Goal: Use online tool/utility: Utilize a website feature to perform a specific function

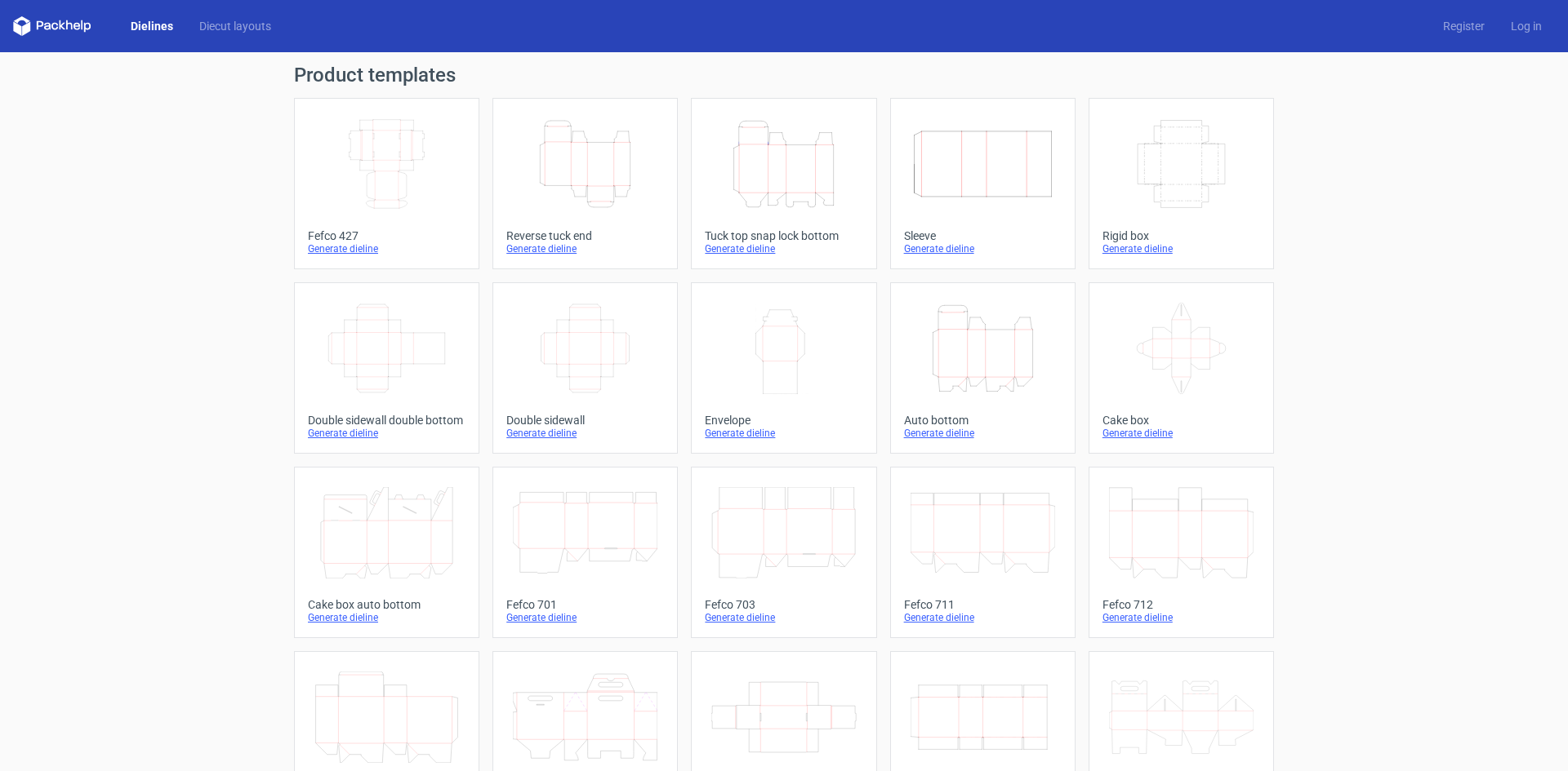
click at [326, 125] on icon "Width Depth Height" at bounding box center [387, 164] width 145 height 91
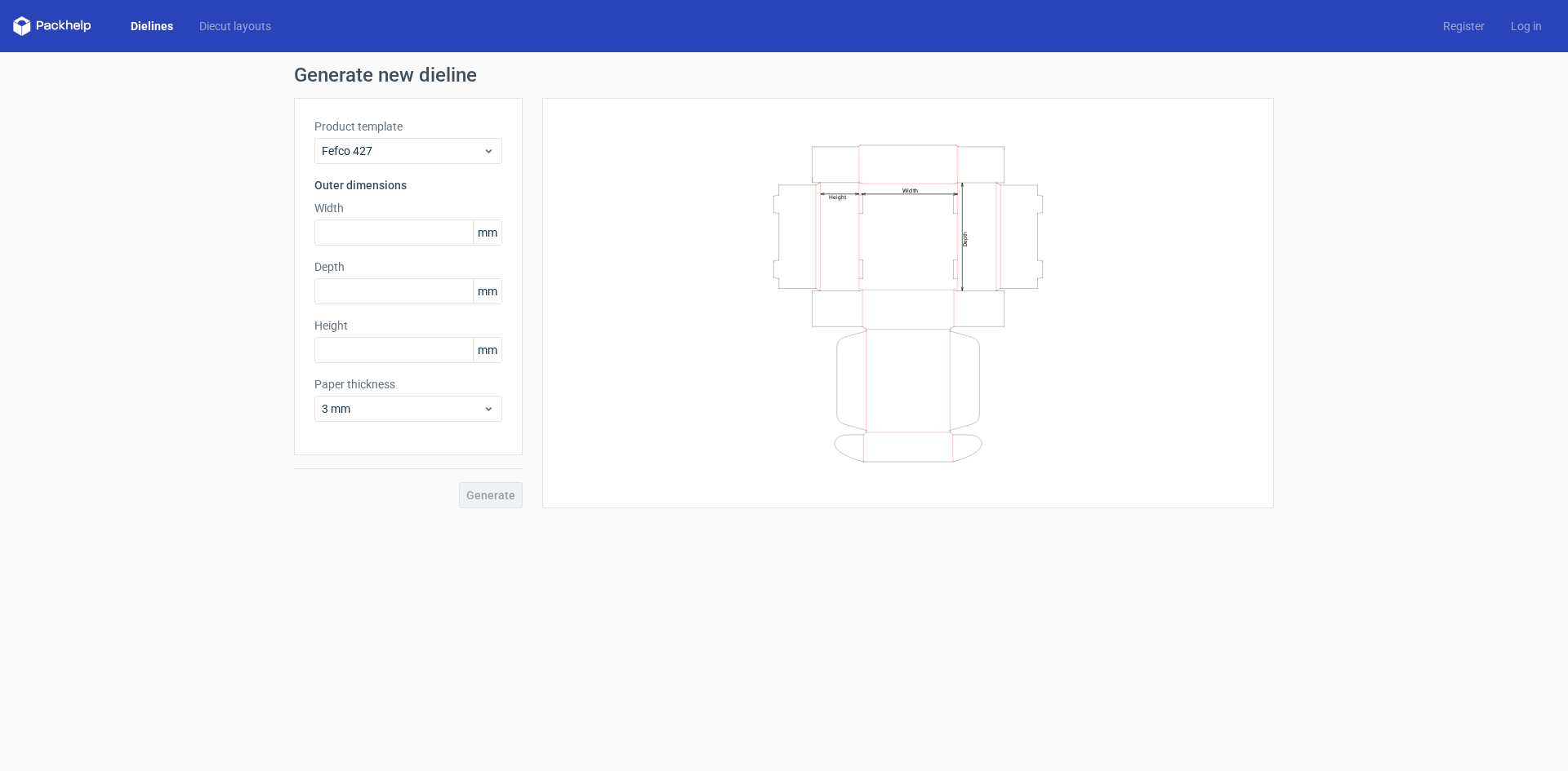
click at [388, 246] on div "Product template Fefco 427 Outer dimensions Width mm Depth mm Height mm Paper t…" at bounding box center [408, 276] width 228 height 357
click at [387, 240] on input "text" at bounding box center [408, 233] width 187 height 26
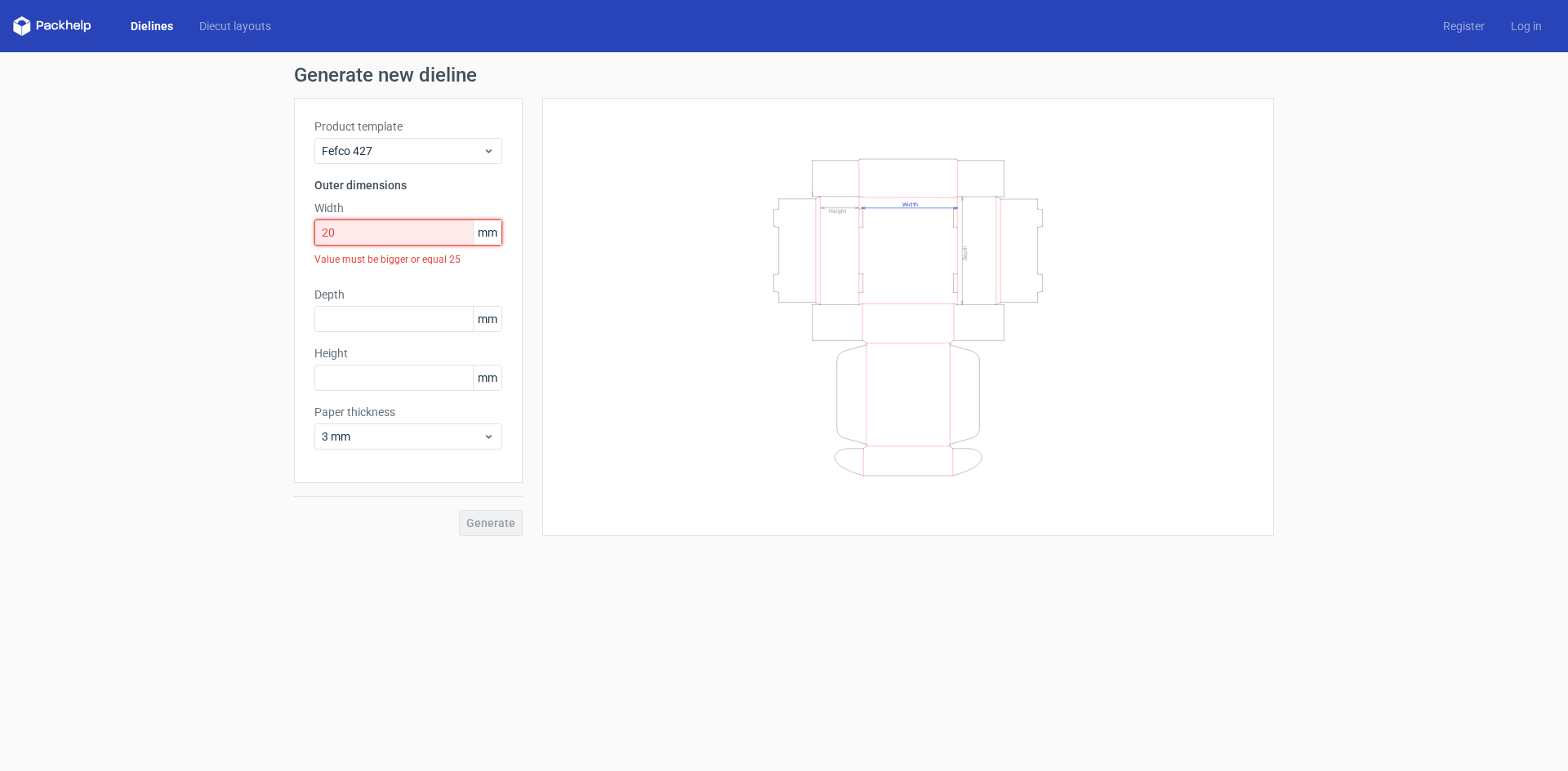
drag, startPoint x: 426, startPoint y: 237, endPoint x: 292, endPoint y: 225, distance: 134.5
click at [292, 225] on div "Generate new dieline Product template Fefco 427 Outer dimensions Width 20 mm Va…" at bounding box center [784, 301] width 1568 height 497
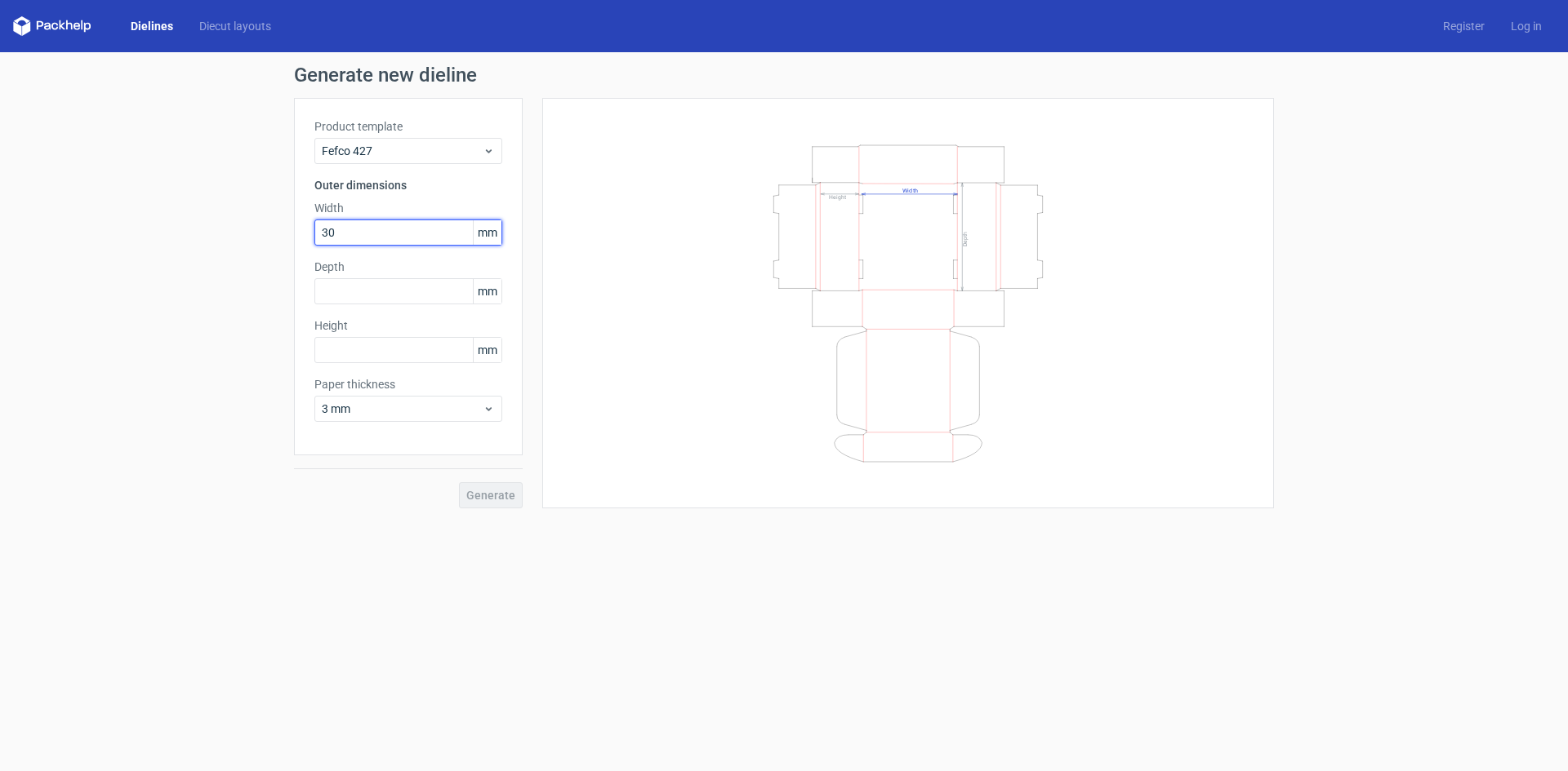
type input "30"
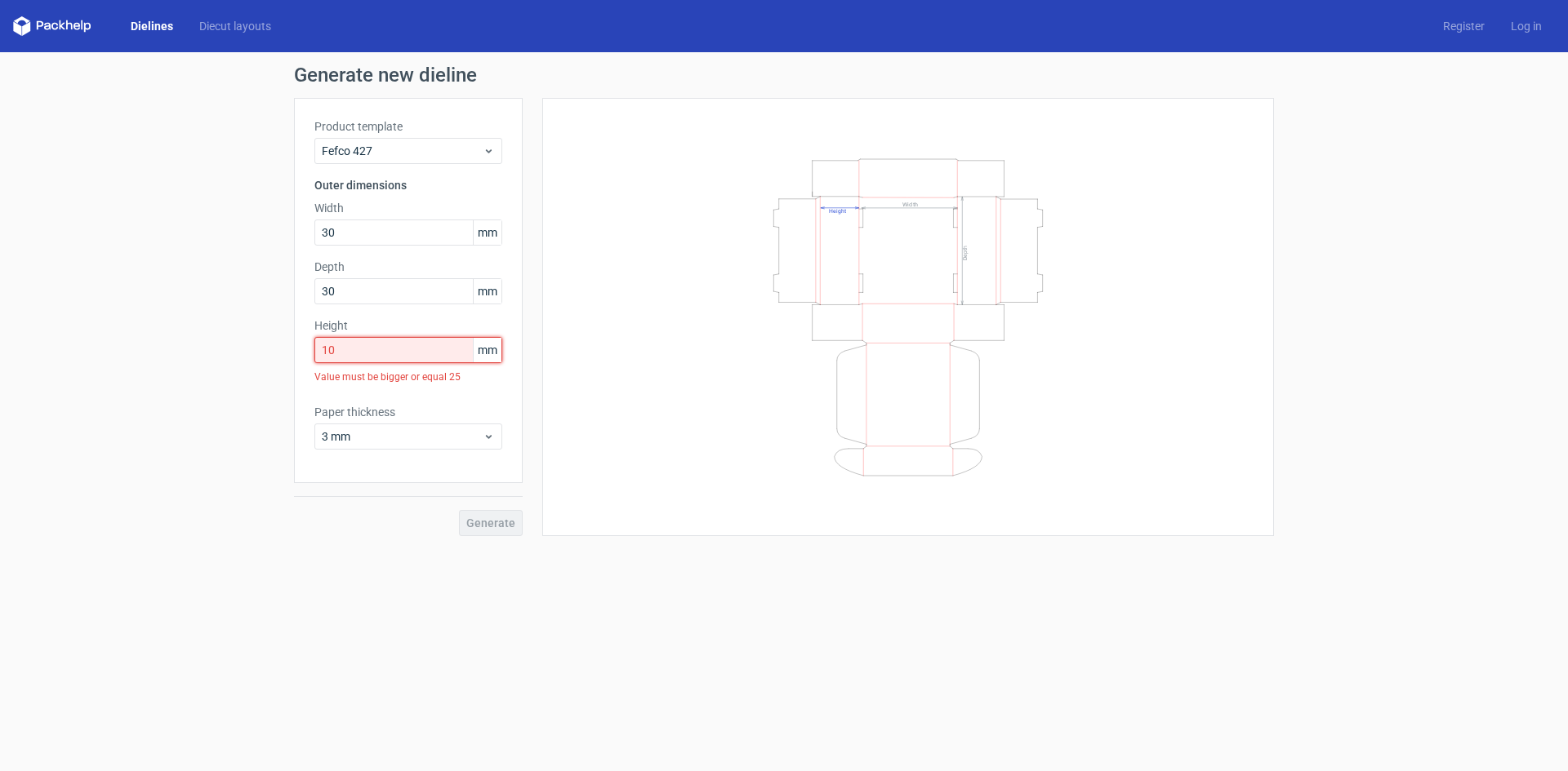
click at [324, 347] on input "10" at bounding box center [408, 350] width 187 height 26
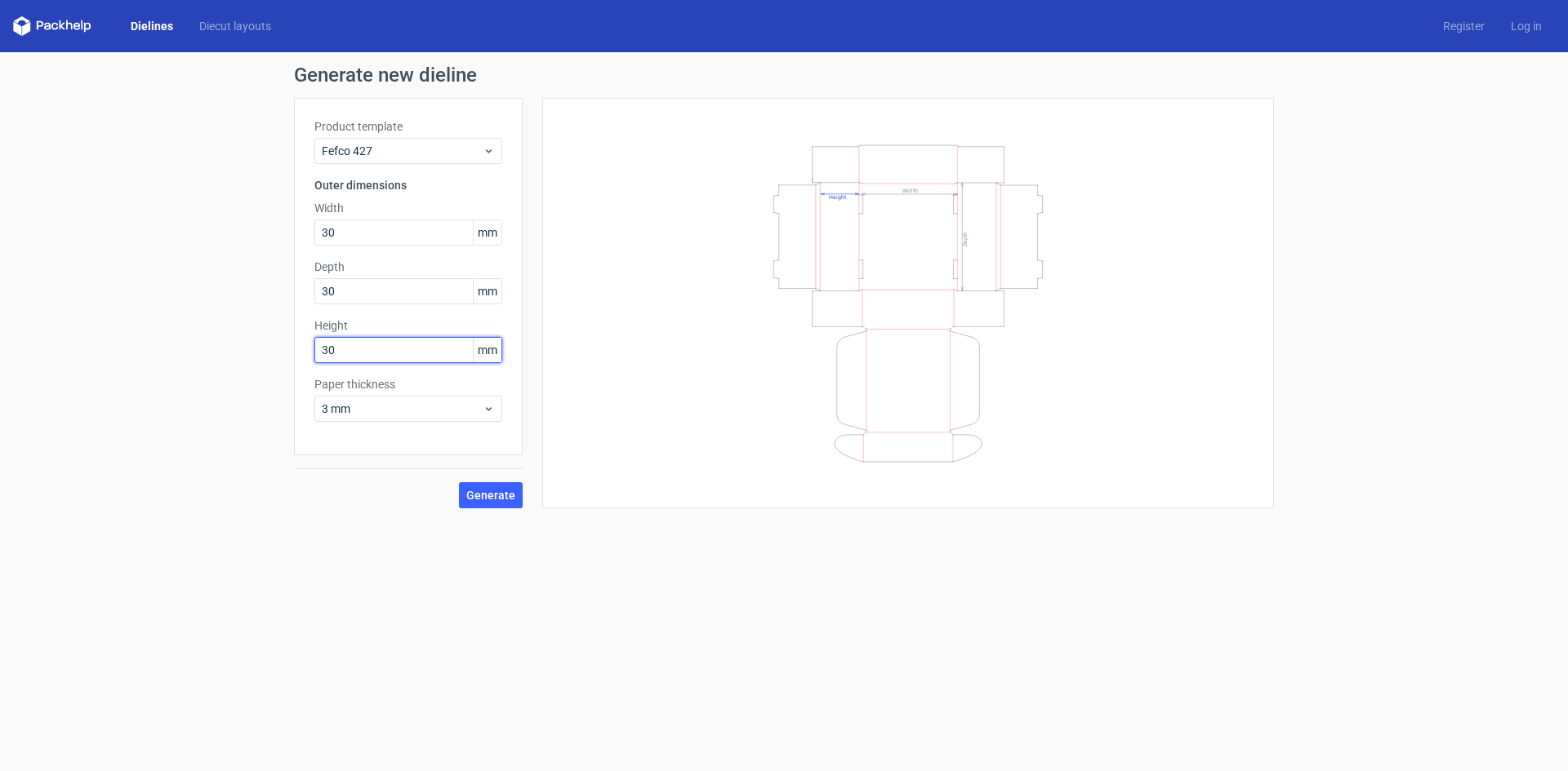
type input "30"
click at [496, 497] on span "Generate" at bounding box center [491, 495] width 49 height 11
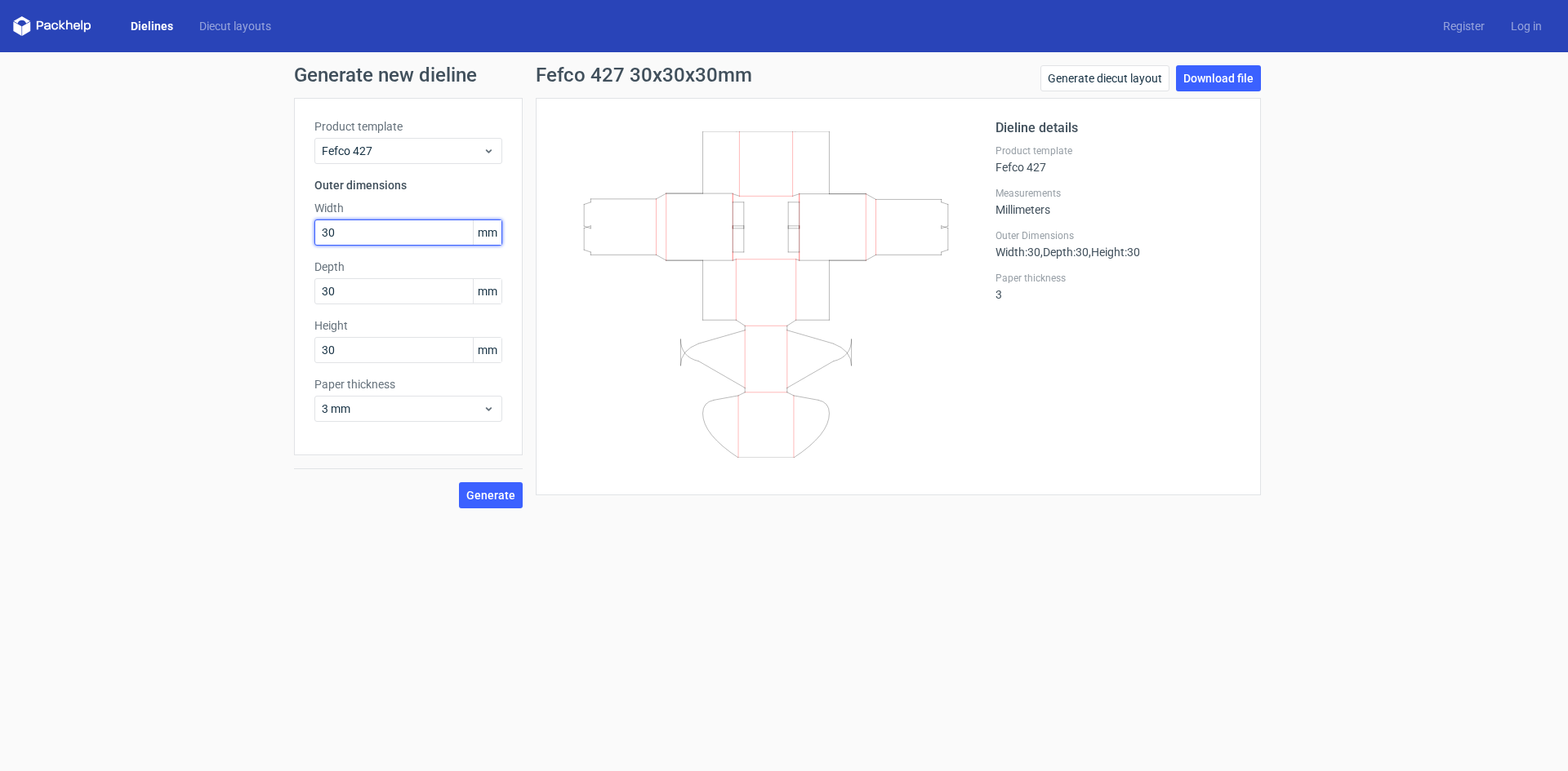
click at [266, 230] on div "Generate new dieline Product template Fefco 427 Outer dimensions Width 30 mm De…" at bounding box center [784, 287] width 1568 height 470
type input "60"
click at [373, 347] on input "30" at bounding box center [408, 350] width 187 height 26
click at [487, 494] on span "Generate" at bounding box center [491, 495] width 49 height 11
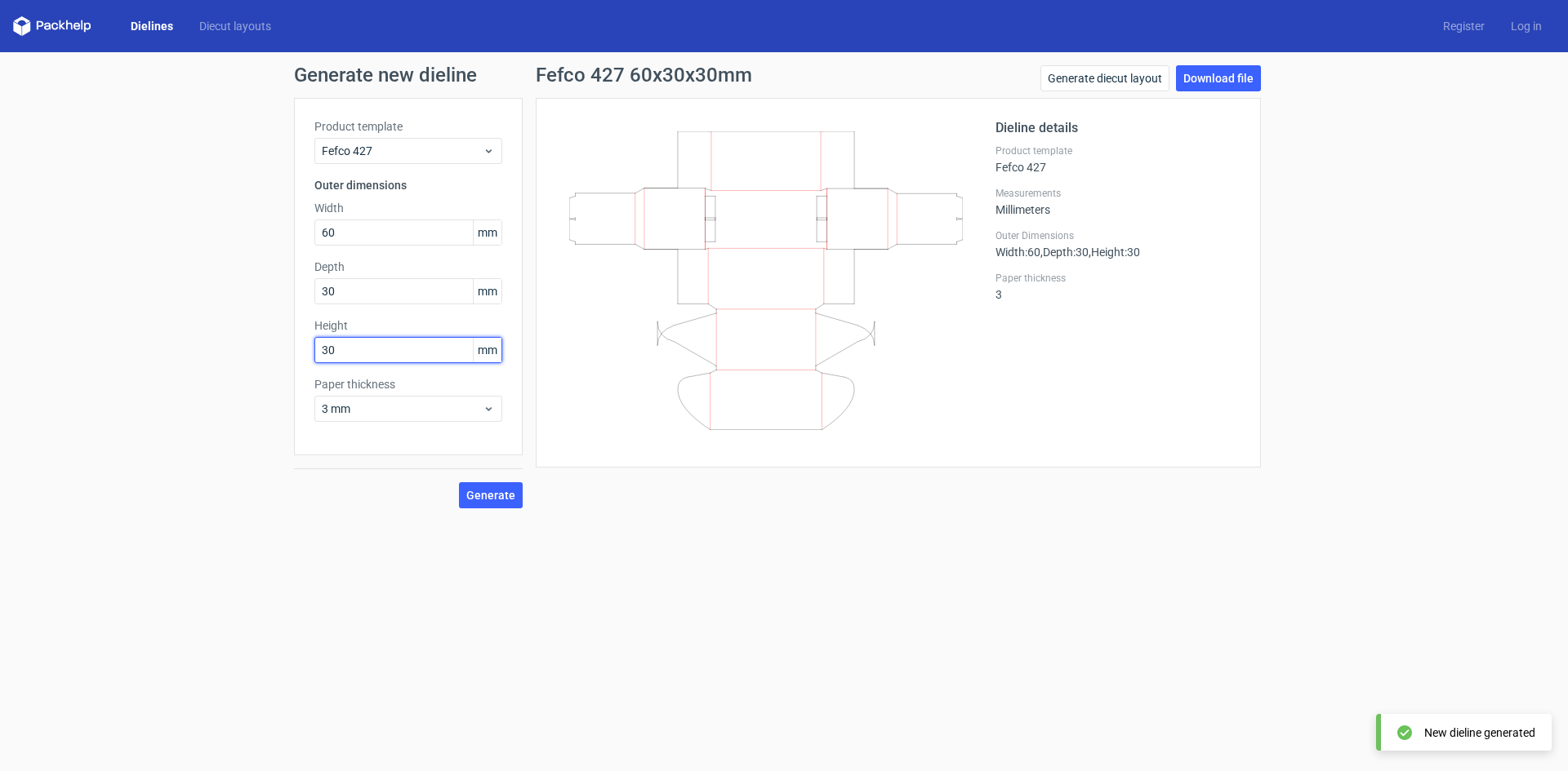
drag, startPoint x: 367, startPoint y: 355, endPoint x: 278, endPoint y: 348, distance: 89.3
click at [279, 348] on div "Generate new dieline Product template Fefco 427 Outer dimensions Width 60 mm De…" at bounding box center [784, 287] width 1568 height 470
click at [489, 492] on span "Generate" at bounding box center [491, 495] width 49 height 11
drag, startPoint x: 318, startPoint y: 344, endPoint x: 278, endPoint y: 344, distance: 40.0
click at [278, 344] on div "Generate new dieline Product template Fefco 427 Outer dimensions Width 60 mm De…" at bounding box center [784, 287] width 1568 height 470
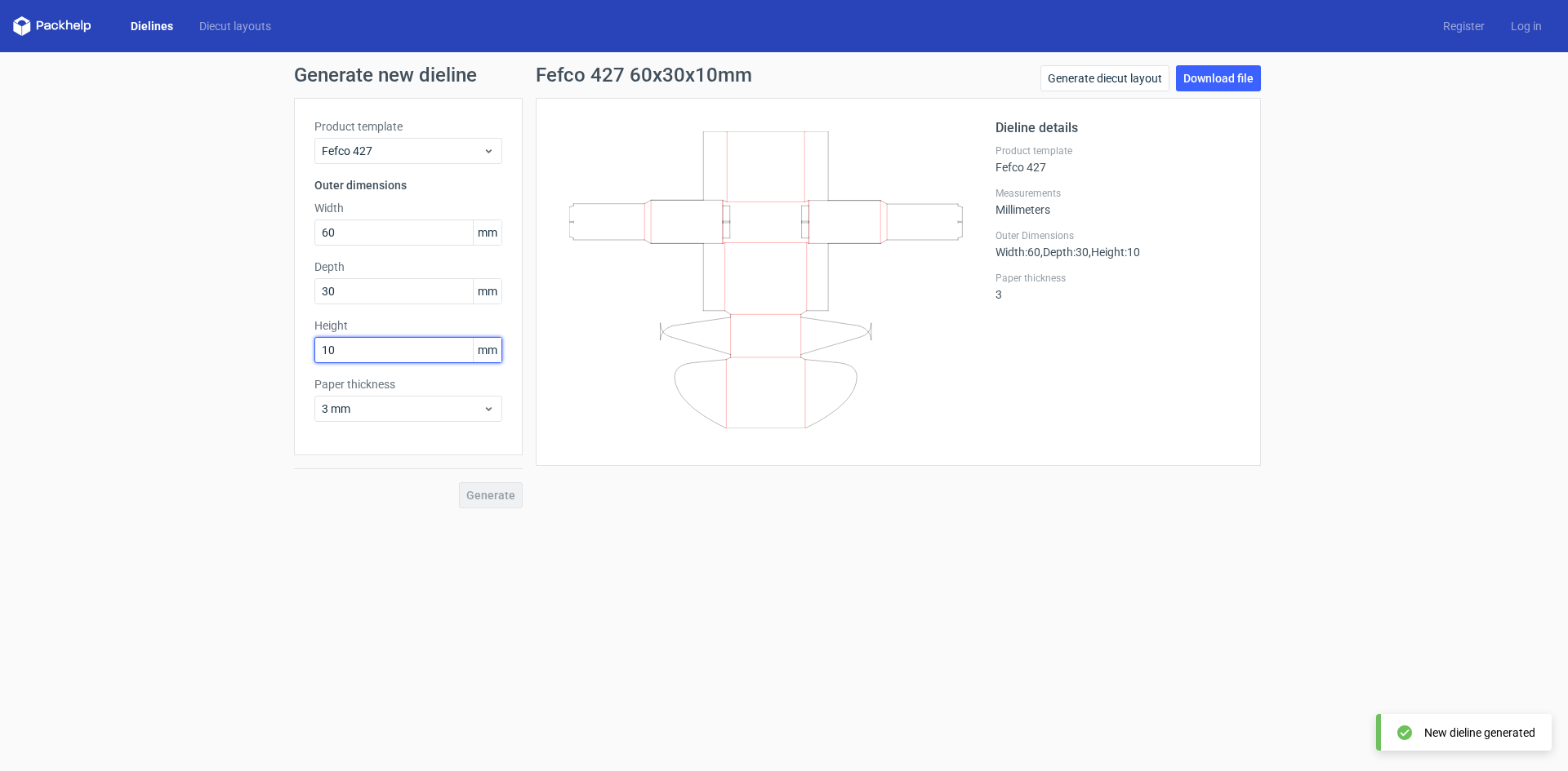
click at [415, 353] on input "10" at bounding box center [408, 350] width 187 height 26
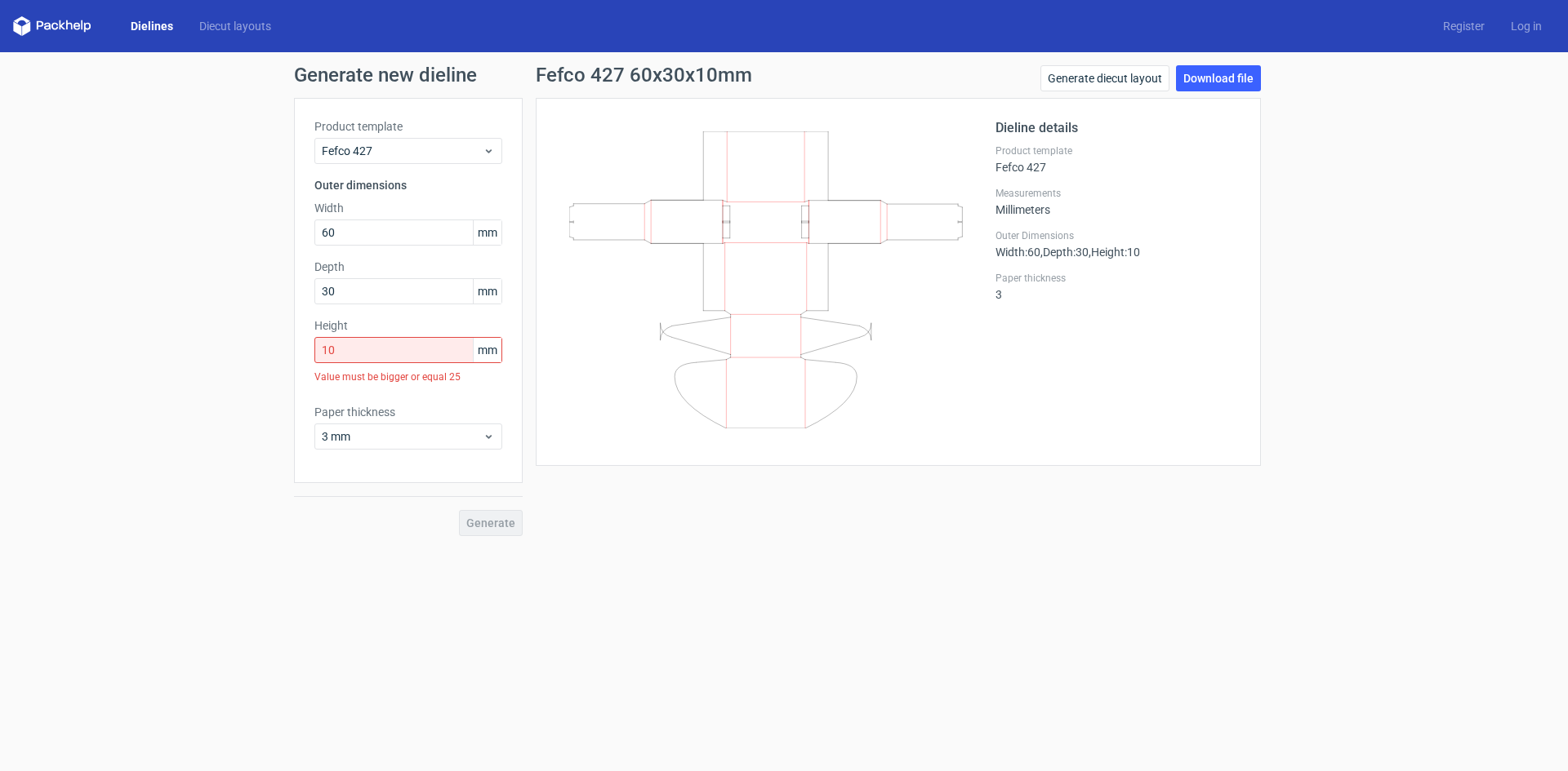
click at [383, 393] on div "Product template Fefco 427 Outer dimensions Width 60 mm Depth 30 mm Height 10 m…" at bounding box center [408, 290] width 228 height 385
click at [307, 345] on div "Product template Fefco 427 Outer dimensions Width 60 mm Depth 30 mm Height 10 m…" at bounding box center [408, 290] width 228 height 385
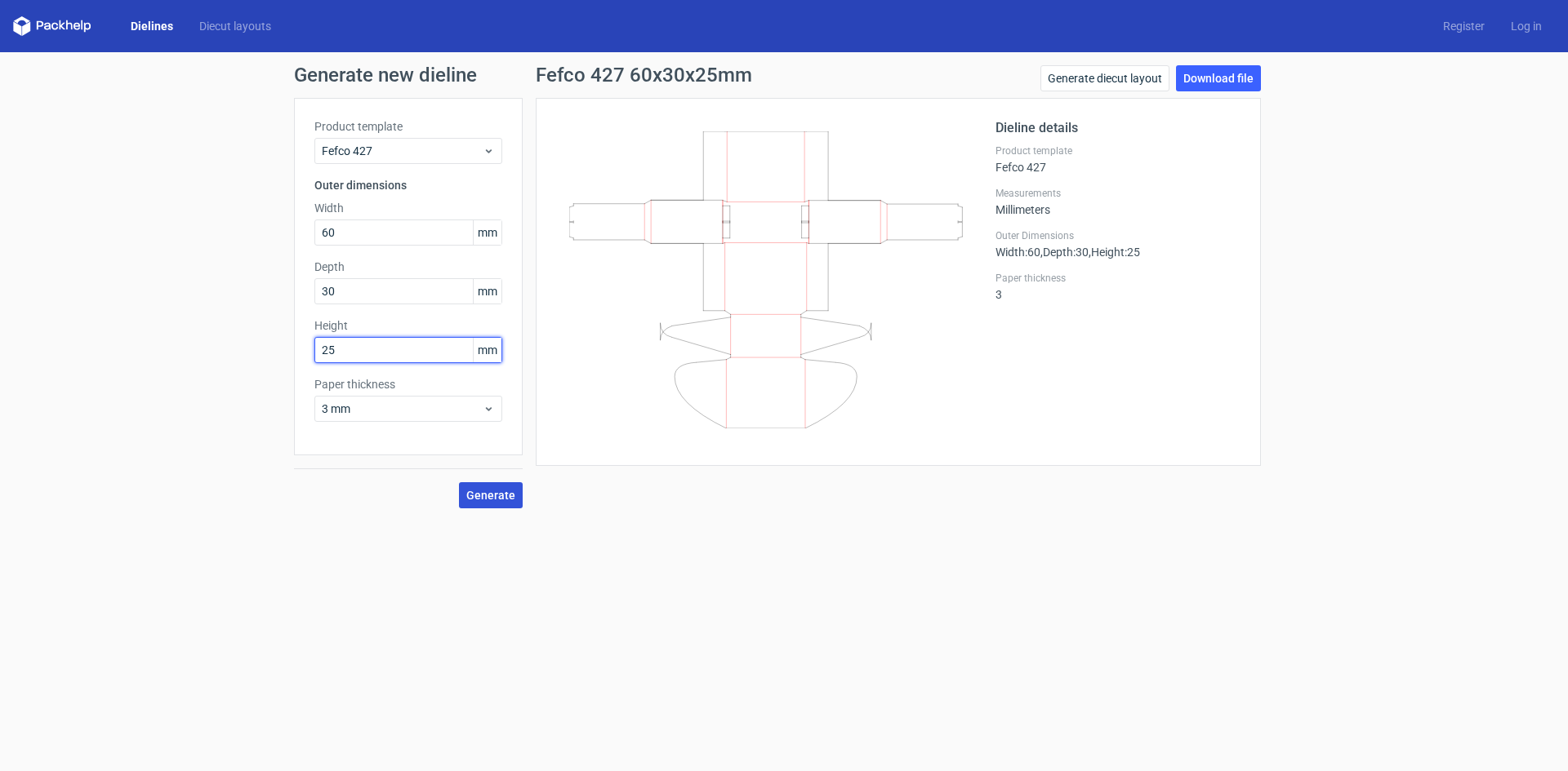
type input "25"
click at [473, 497] on span "Generate" at bounding box center [491, 495] width 49 height 11
click at [502, 490] on span "Generate" at bounding box center [491, 495] width 49 height 11
